Goal: Information Seeking & Learning: Learn about a topic

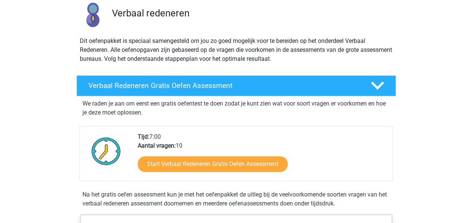
scroll to position [56, 0]
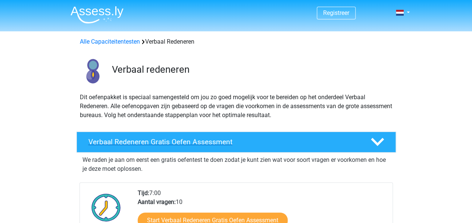
click at [374, 143] on icon at bounding box center [377, 142] width 13 height 13
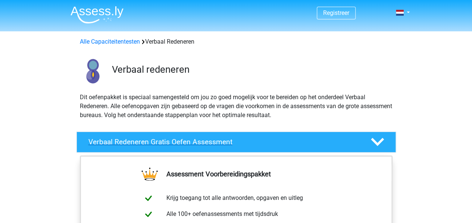
click at [374, 143] on icon at bounding box center [377, 142] width 13 height 13
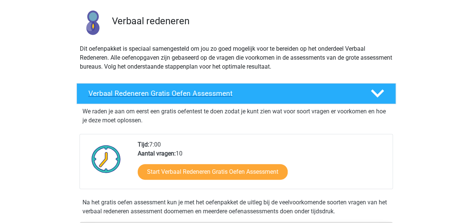
scroll to position [51, 0]
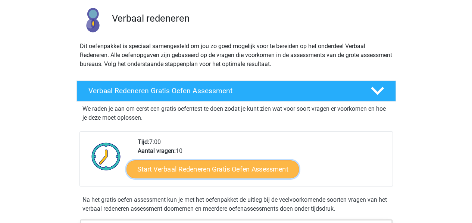
click at [211, 166] on link "Start Verbaal Redeneren Gratis Oefen Assessment" at bounding box center [213, 170] width 172 height 18
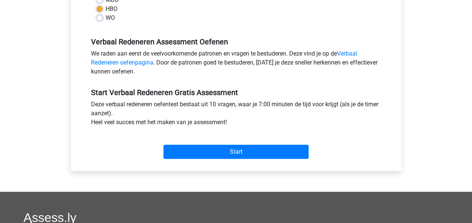
scroll to position [215, 0]
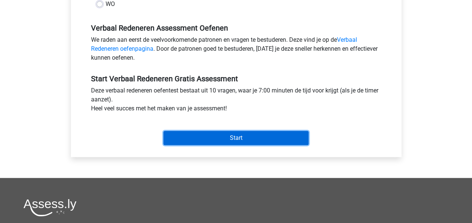
click at [227, 139] on input "Start" at bounding box center [236, 138] width 145 height 14
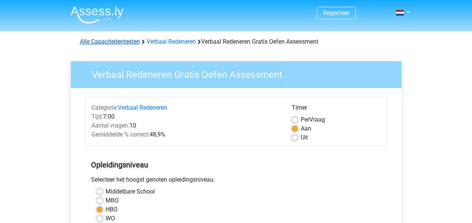
click at [107, 41] on link "Alle Capaciteitentesten" at bounding box center [110, 41] width 60 height 7
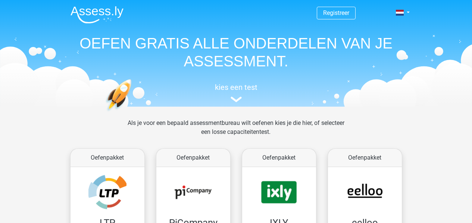
scroll to position [317, 0]
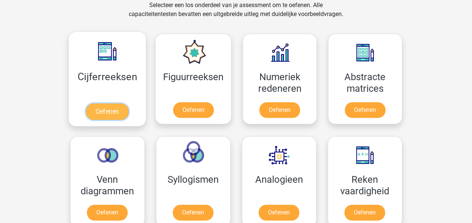
click at [104, 103] on link "Oefenen" at bounding box center [107, 111] width 43 height 16
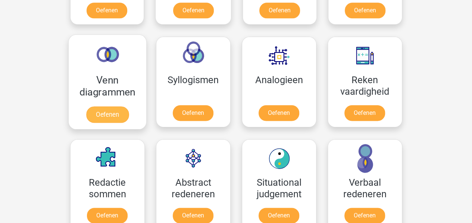
scroll to position [418, 0]
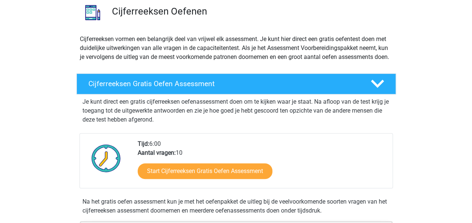
scroll to position [59, 0]
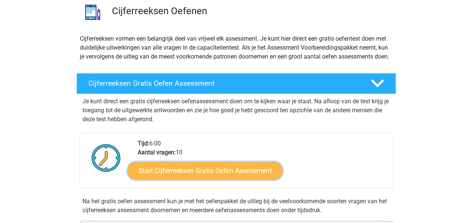
click at [187, 177] on link "Start Cijferreeksen Gratis Oefen Assessment" at bounding box center [205, 171] width 155 height 18
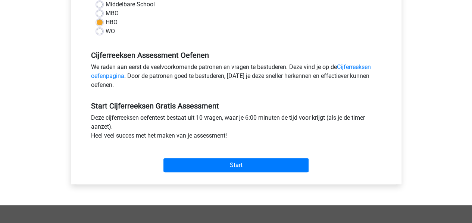
scroll to position [188, 0]
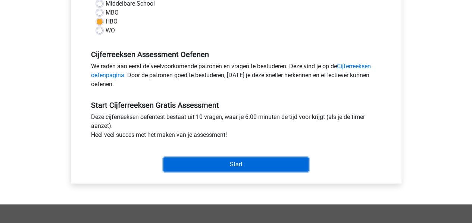
click at [228, 161] on input "Start" at bounding box center [236, 165] width 145 height 14
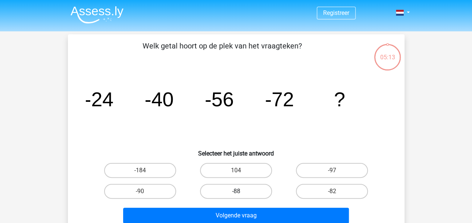
click at [234, 189] on label "-88" at bounding box center [236, 191] width 72 height 15
click at [236, 191] on input "-88" at bounding box center [238, 193] width 5 height 5
radio input "true"
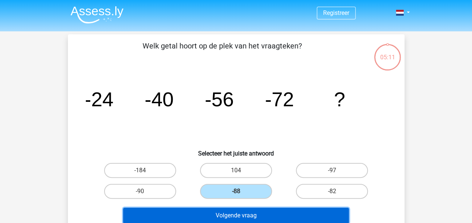
click at [227, 214] on button "Volgende vraag" at bounding box center [236, 216] width 226 height 16
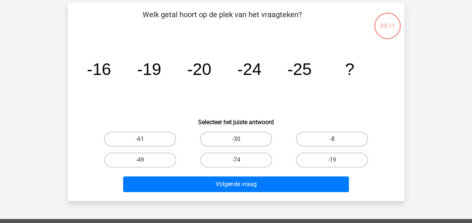
scroll to position [34, 0]
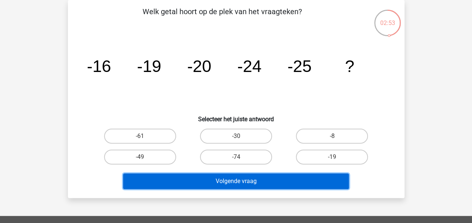
click at [205, 182] on button "Volgende vraag" at bounding box center [236, 182] width 226 height 16
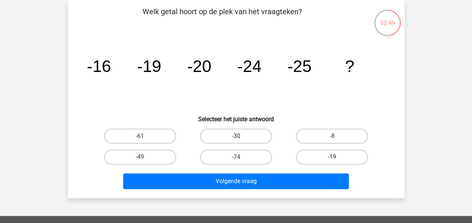
click at [228, 134] on label "-30" at bounding box center [236, 136] width 72 height 15
click at [236, 136] on input "-30" at bounding box center [238, 138] width 5 height 5
radio input "true"
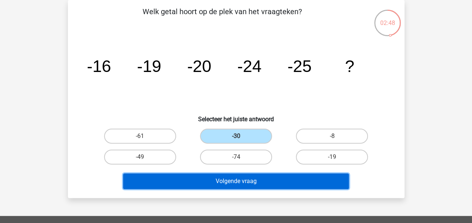
click at [223, 183] on button "Volgende vraag" at bounding box center [236, 182] width 226 height 16
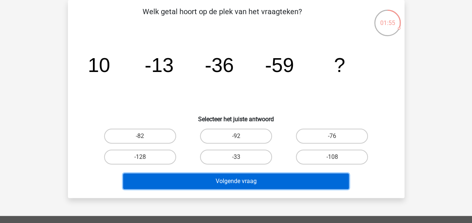
click at [223, 183] on button "Volgende vraag" at bounding box center [236, 182] width 226 height 16
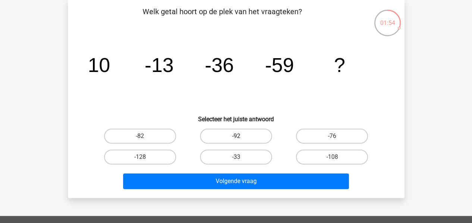
click at [246, 137] on label "-92" at bounding box center [236, 136] width 72 height 15
click at [241, 137] on input "-92" at bounding box center [238, 138] width 5 height 5
radio input "true"
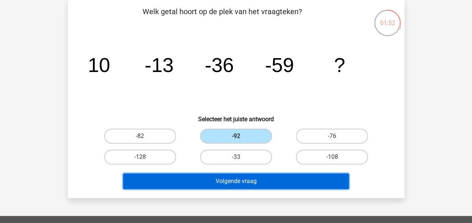
click at [237, 177] on button "Volgende vraag" at bounding box center [236, 182] width 226 height 16
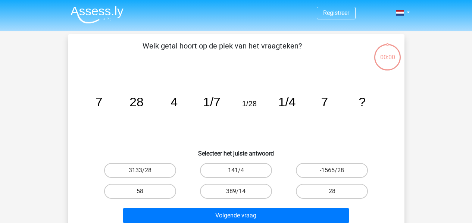
scroll to position [34, 0]
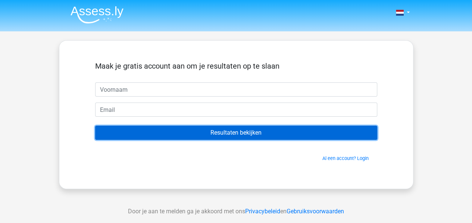
click at [149, 127] on input "Resultaten bekijken" at bounding box center [236, 133] width 282 height 14
